Goal: Navigation & Orientation: Find specific page/section

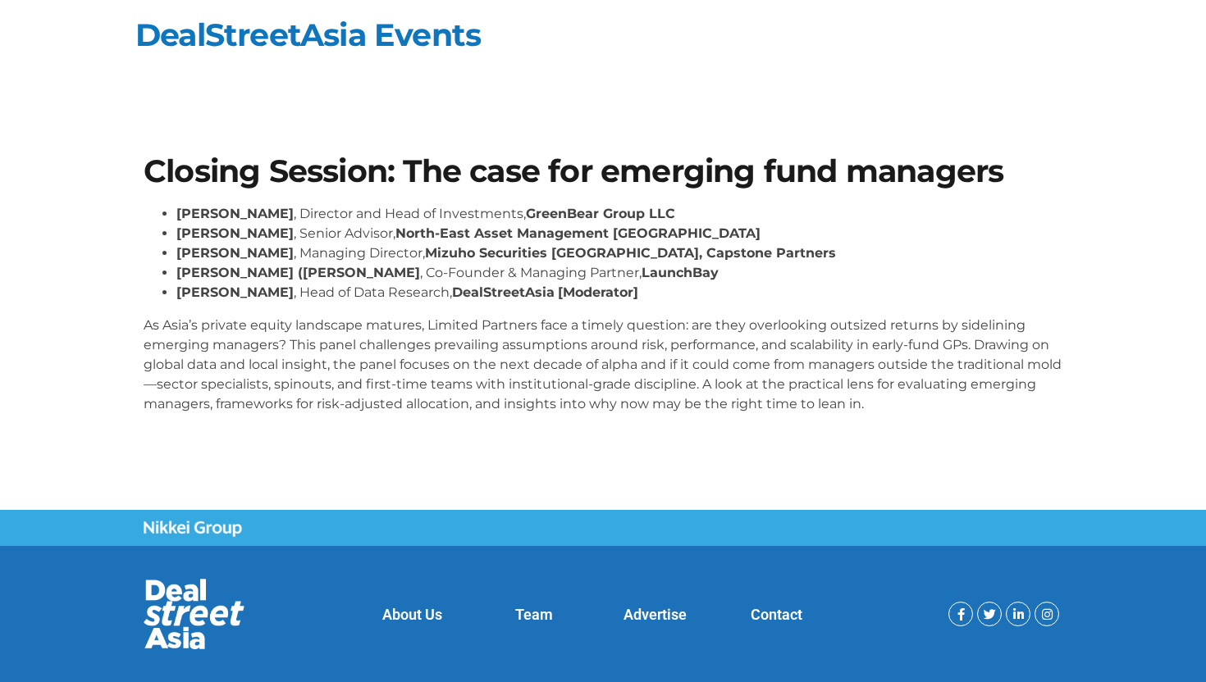
scroll to position [30, 0]
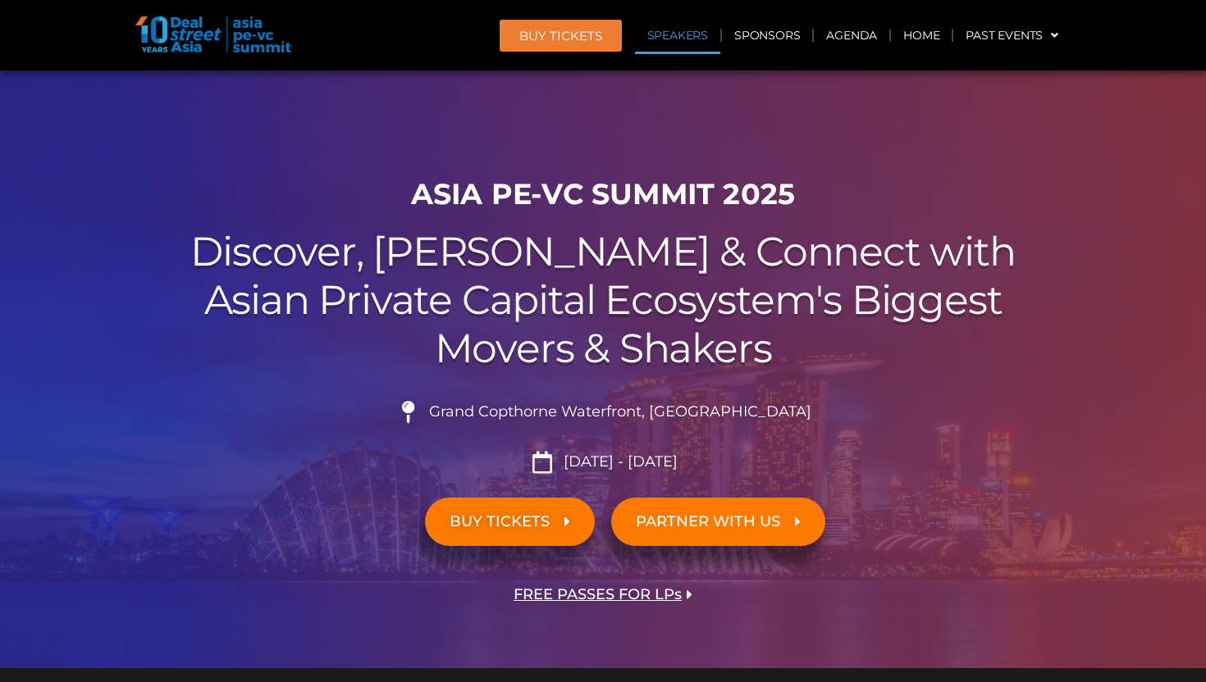
scroll to position [1642, 0]
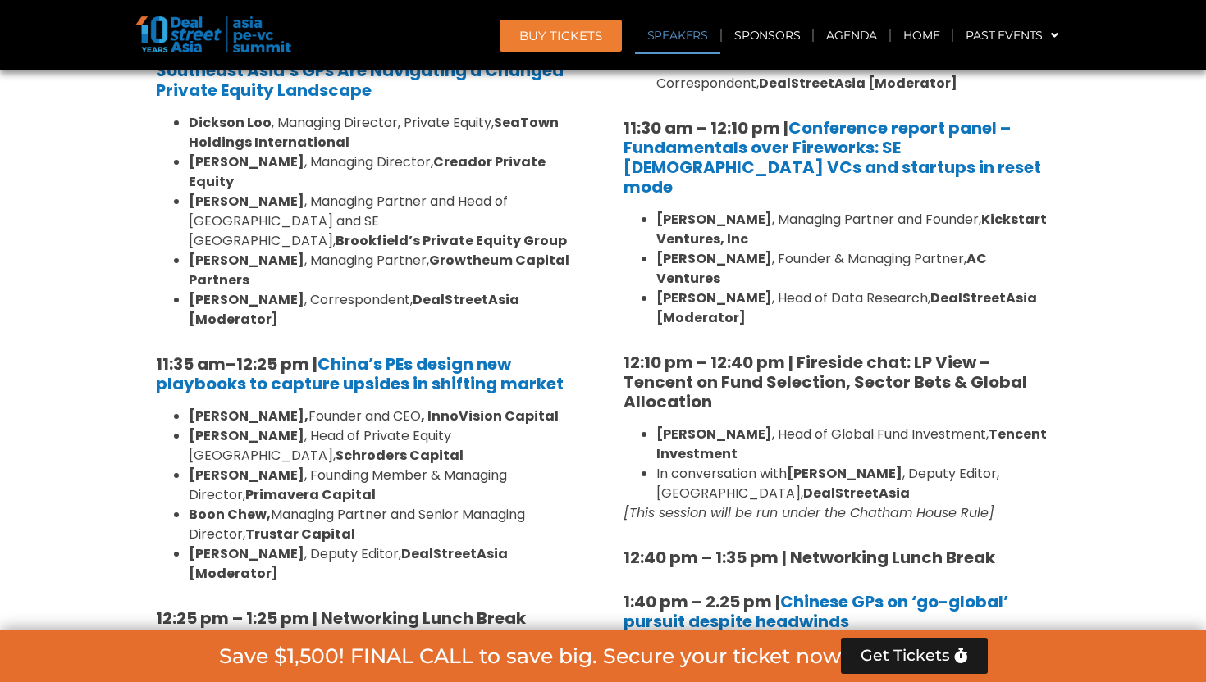
click at [786, 351] on strong "12:10 pm – 12:40 pm | Fireside chat: LP View – Tencent on Fund Selection, Secto…" at bounding box center [825, 382] width 404 height 62
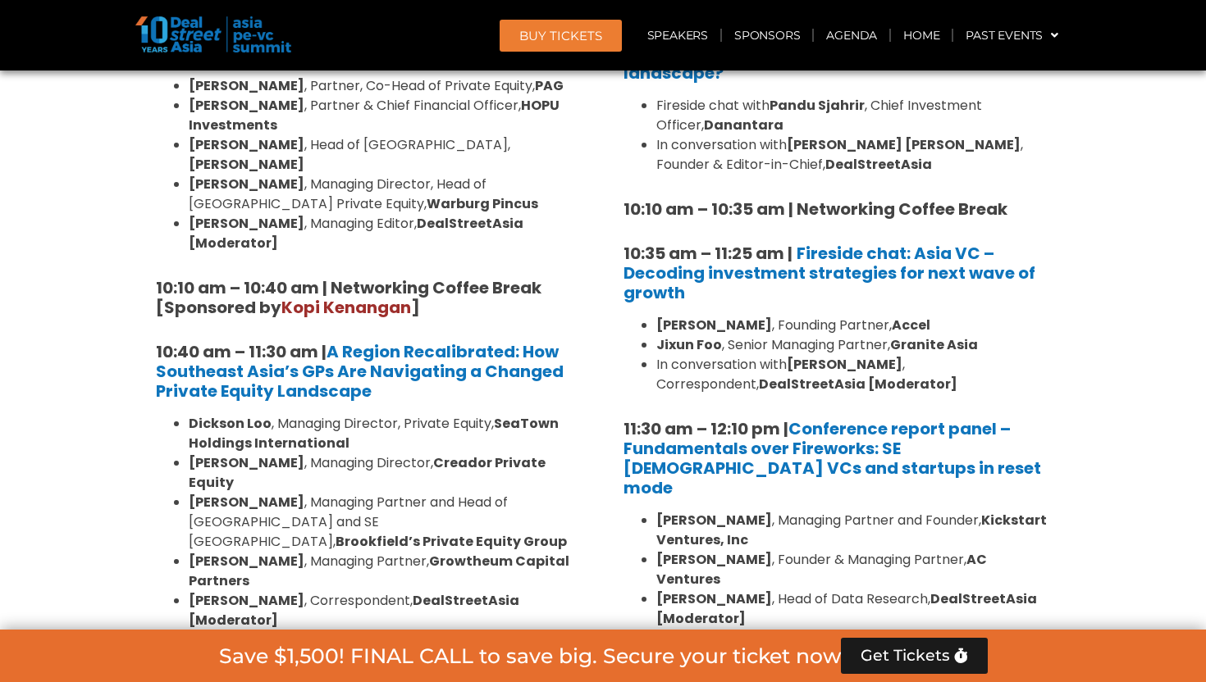
scroll to position [1522, 0]
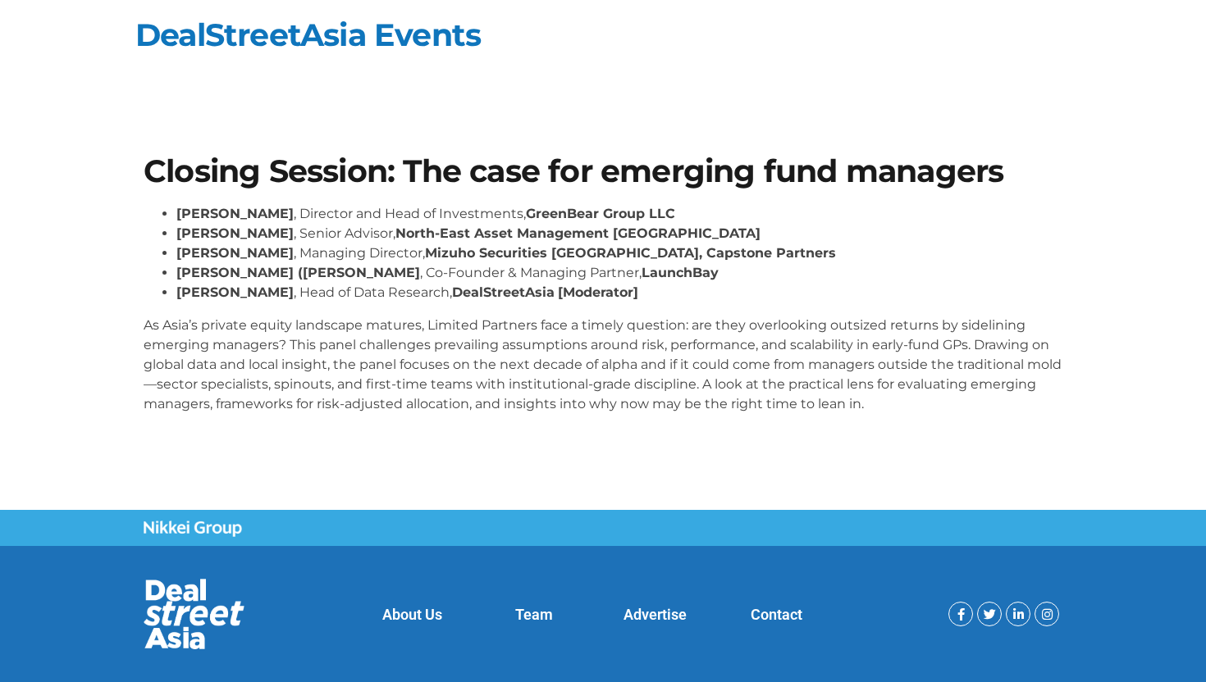
scroll to position [30, 0]
